Goal: Task Accomplishment & Management: Use online tool/utility

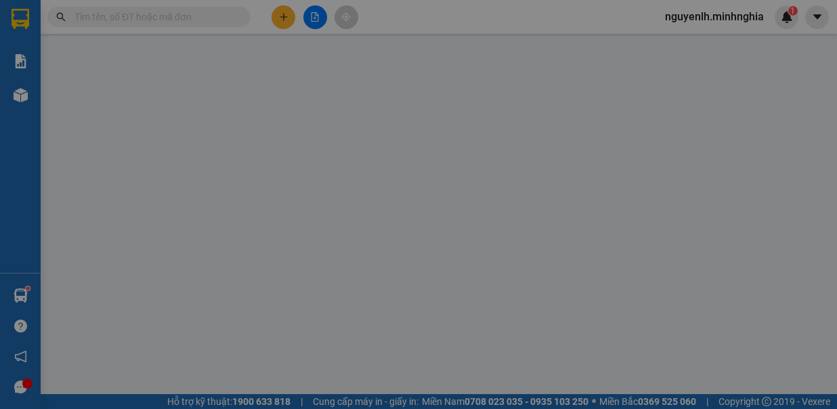
click at [286, 21] on span "Yêu cầu xuất hóa đơn điện tử" at bounding box center [216, 22] width 141 height 11
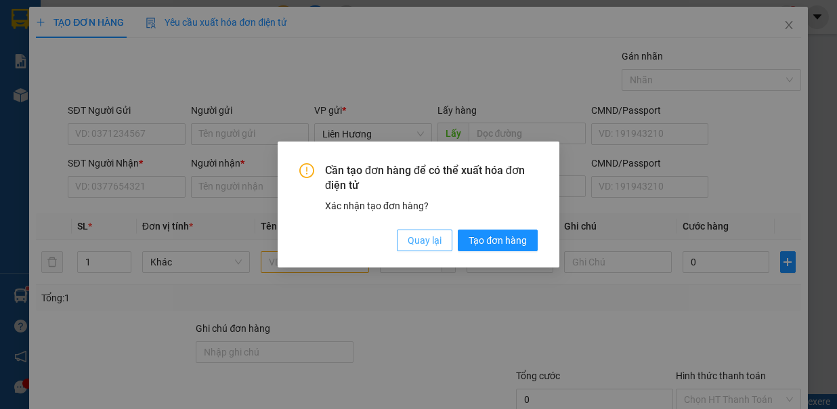
click at [418, 238] on span "Quay lại" at bounding box center [424, 240] width 34 height 15
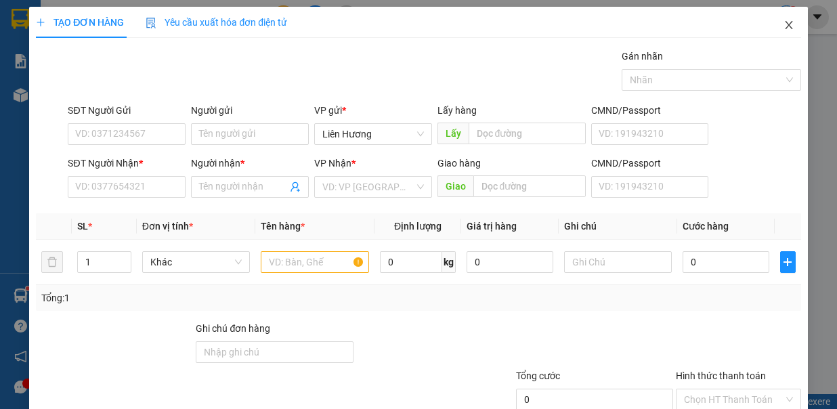
click at [783, 24] on icon "close" at bounding box center [788, 25] width 11 height 11
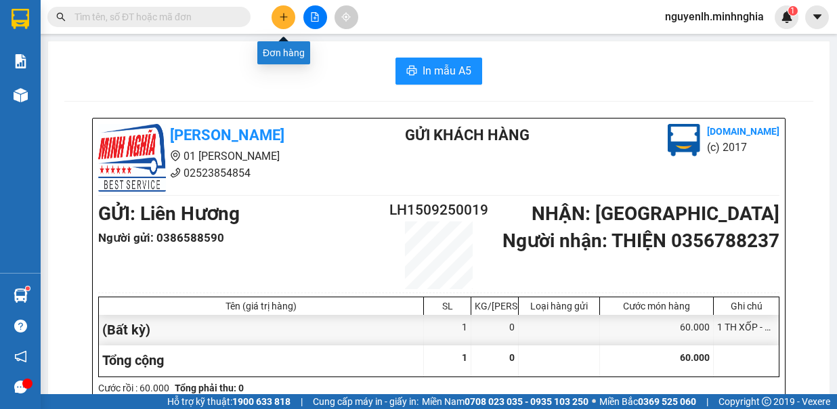
click at [275, 17] on button at bounding box center [283, 17] width 24 height 24
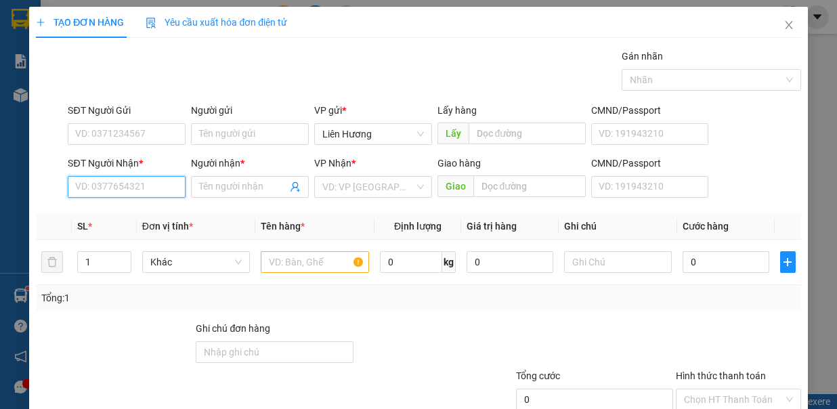
click at [157, 188] on input "SĐT Người Nhận *" at bounding box center [127, 187] width 118 height 22
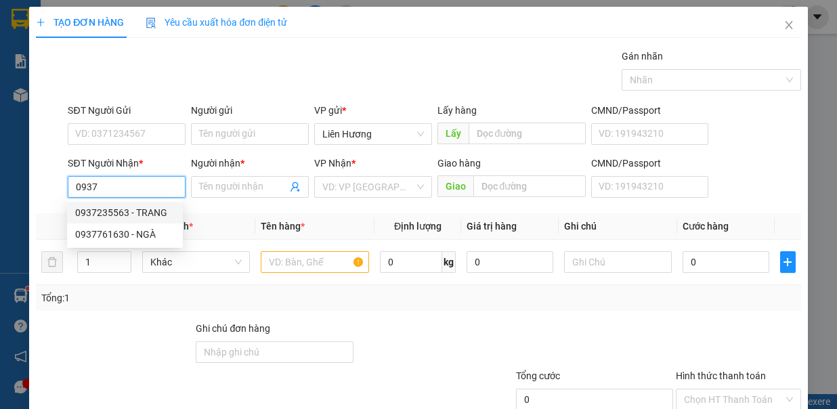
click at [116, 211] on div "0937235563 - TRANG" at bounding box center [125, 212] width 100 height 15
type input "0937235563"
type input "TRANG"
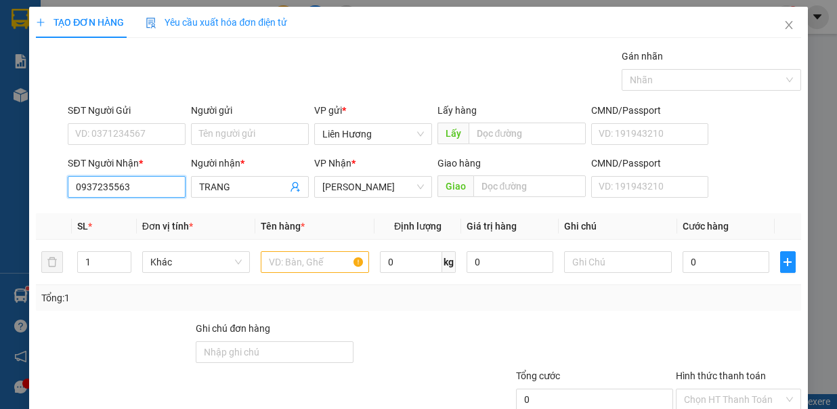
scroll to position [90, 0]
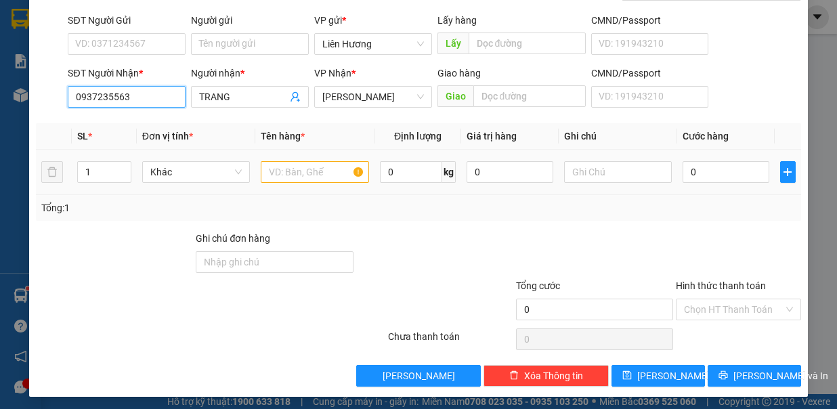
type input "0937235563"
click at [299, 167] on input "text" at bounding box center [315, 172] width 108 height 22
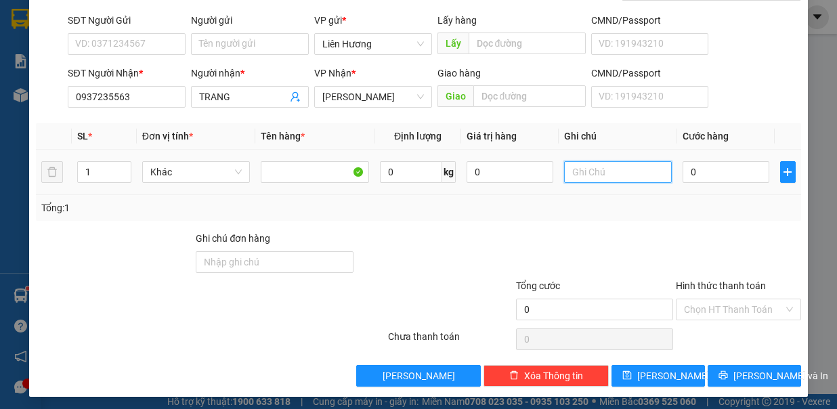
drag, startPoint x: 594, startPoint y: 167, endPoint x: 602, endPoint y: 133, distance: 34.1
click at [594, 162] on input "text" at bounding box center [618, 172] width 108 height 22
type input "1 TH XỐP HS"
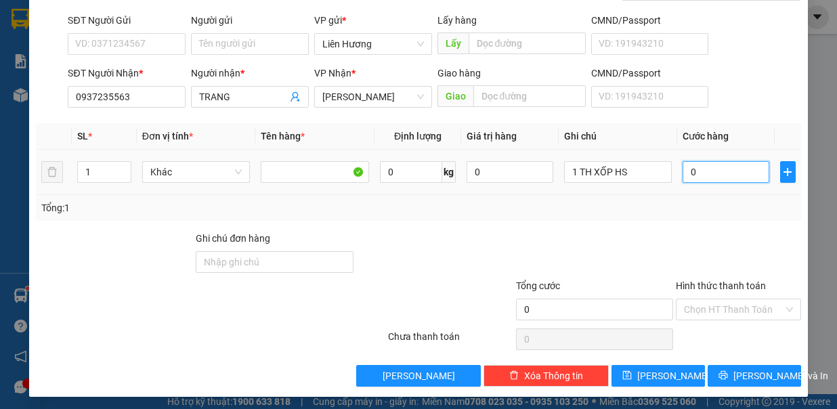
click at [709, 176] on input "0" at bounding box center [725, 172] width 87 height 22
type input "4"
type input "40"
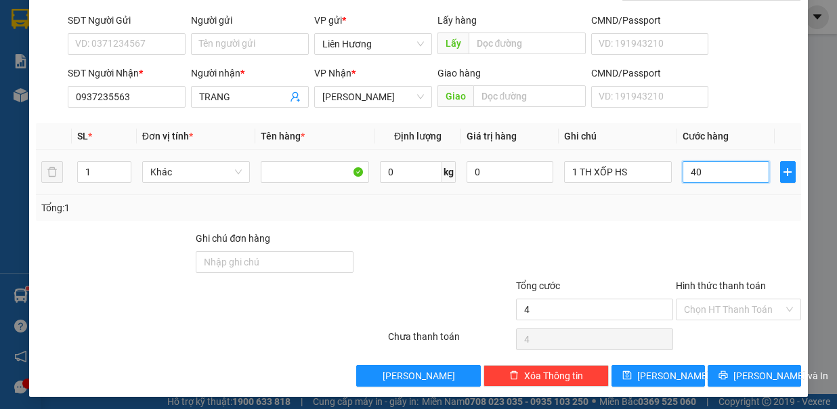
type input "40"
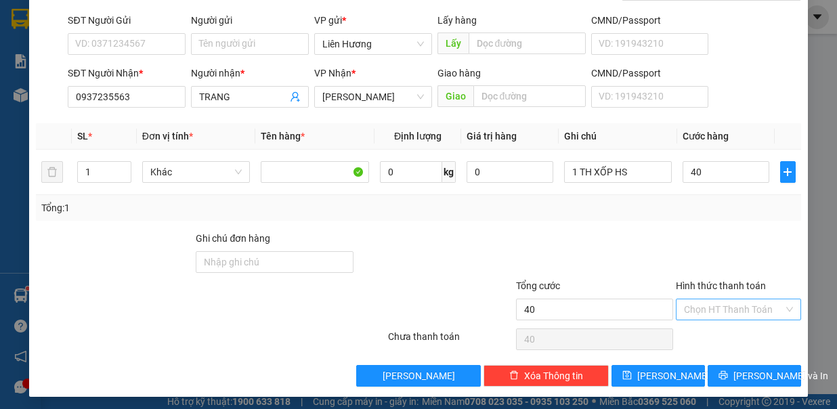
click at [736, 303] on input "Hình thức thanh toán" at bounding box center [734, 309] width 100 height 20
type input "40.000"
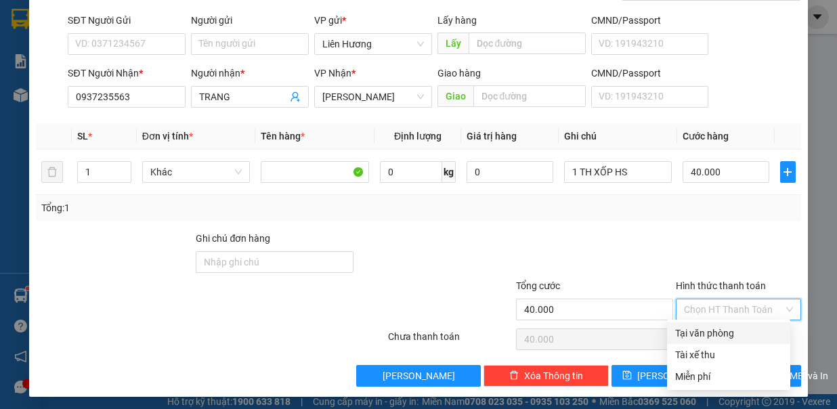
click at [721, 335] on div "Tại văn phòng" at bounding box center [728, 333] width 107 height 15
type input "0"
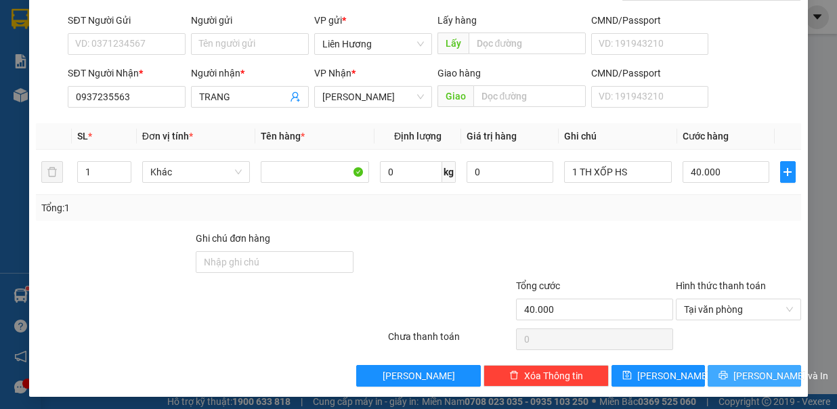
click at [729, 376] on button "[PERSON_NAME] và In" at bounding box center [753, 376] width 93 height 22
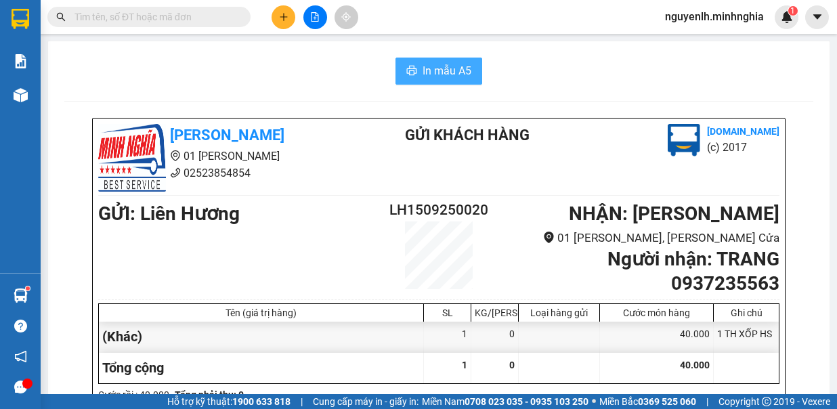
click at [443, 68] on span "In mẫu A5" at bounding box center [446, 70] width 49 height 17
